Goal: Task Accomplishment & Management: Manage account settings

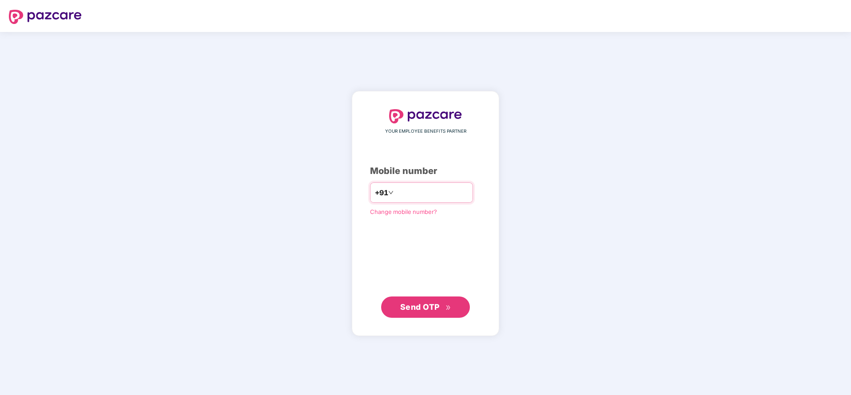
type input "**********"
click at [418, 303] on span "Send OTP" at bounding box center [419, 306] width 39 height 9
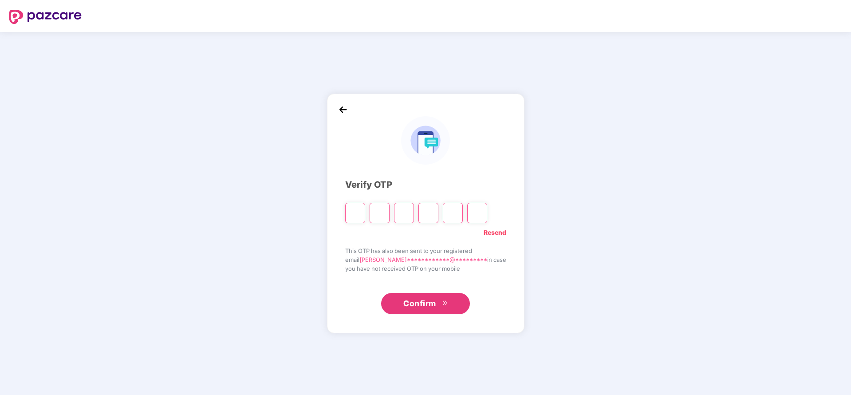
type input "*"
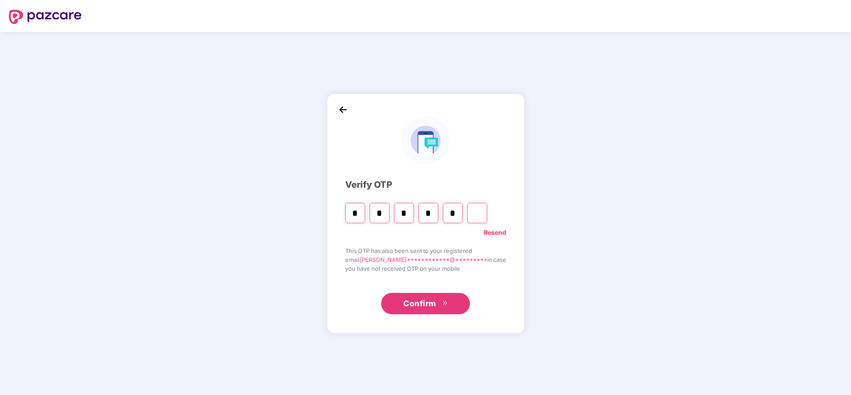
type input "*"
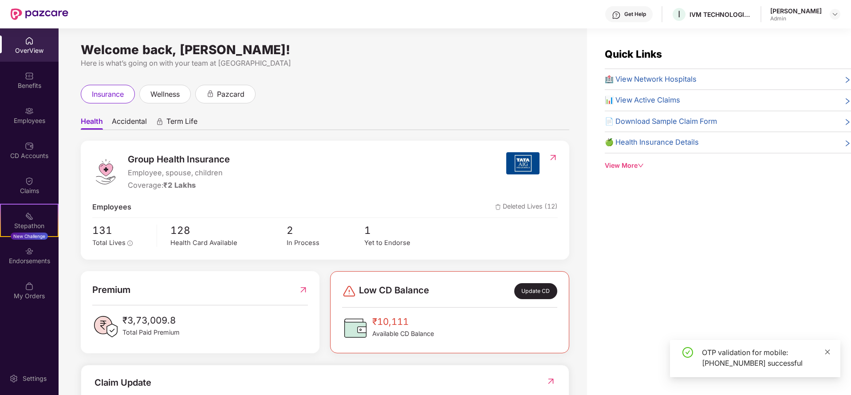
click at [829, 352] on icon "close" at bounding box center [827, 352] width 6 height 6
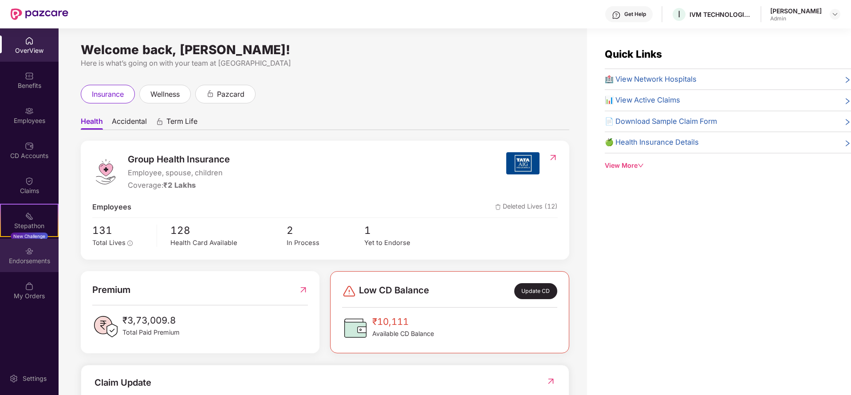
click at [30, 240] on div "Endorsements" at bounding box center [29, 255] width 59 height 33
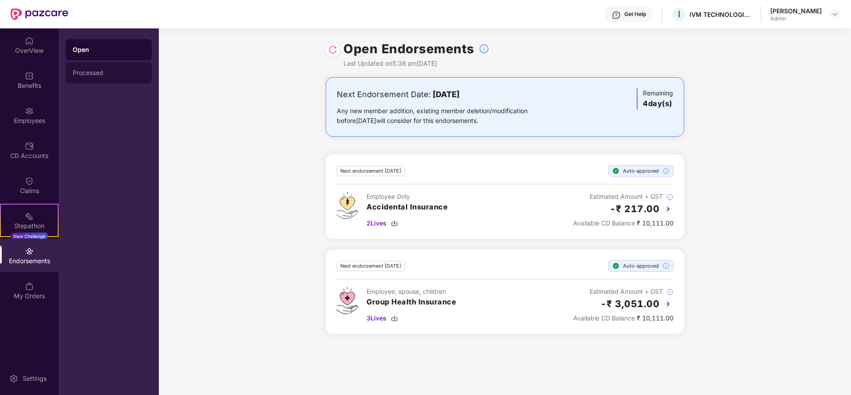
click at [130, 82] on div "Processed" at bounding box center [109, 72] width 86 height 21
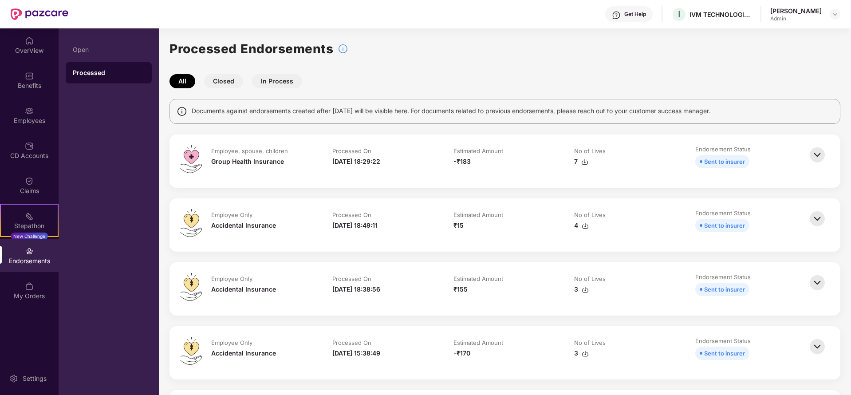
click at [813, 154] on img at bounding box center [817, 155] width 20 height 20
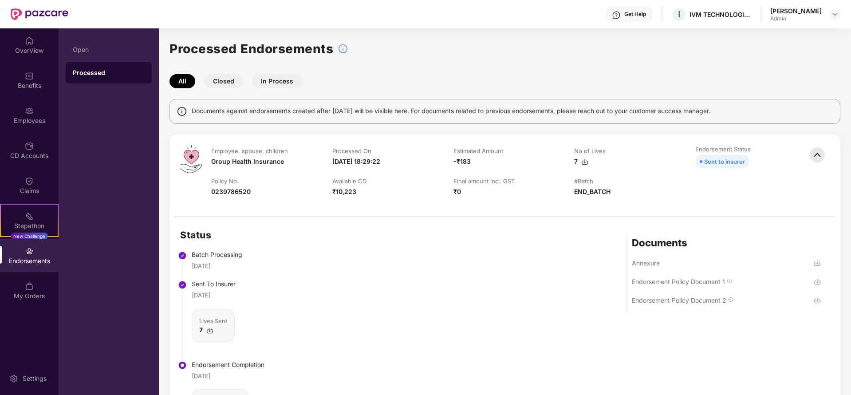
click at [816, 282] on img at bounding box center [817, 281] width 7 height 7
click at [818, 300] on img at bounding box center [817, 300] width 7 height 7
click at [812, 150] on img at bounding box center [817, 155] width 20 height 20
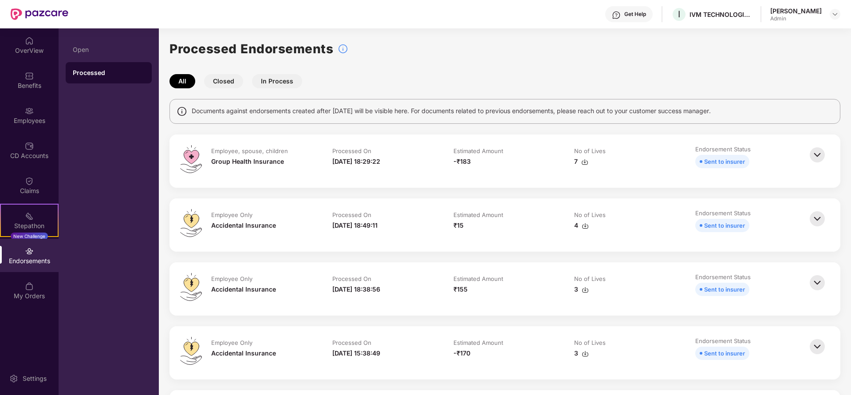
click at [818, 220] on img at bounding box center [817, 219] width 20 height 20
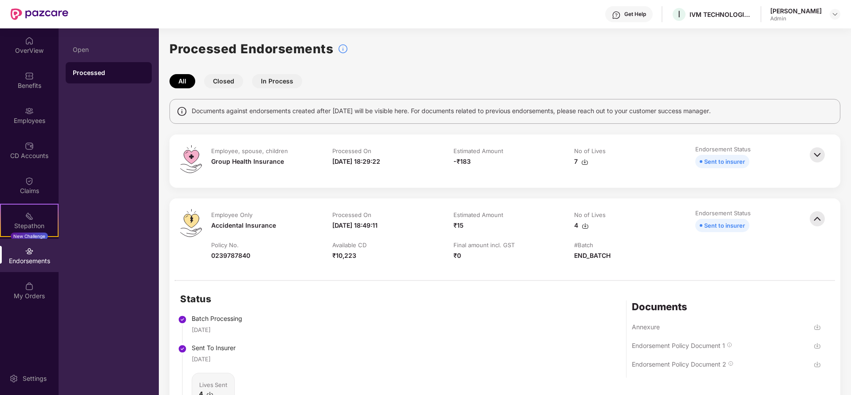
scroll to position [133, 0]
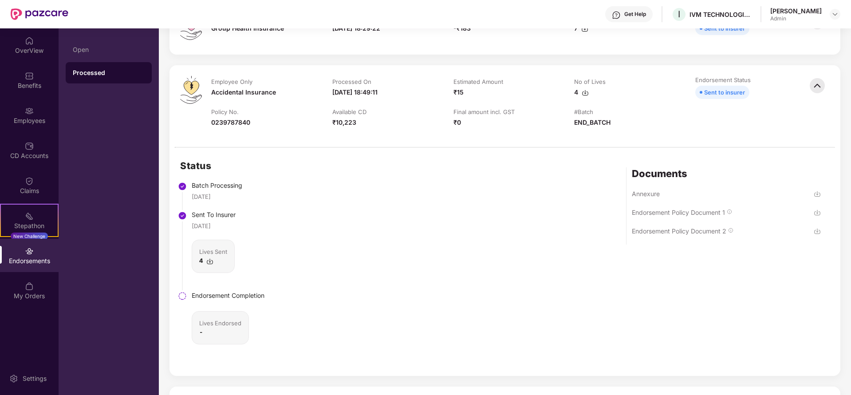
click at [814, 212] on img at bounding box center [817, 212] width 7 height 7
click at [819, 230] on img at bounding box center [817, 231] width 7 height 7
